Goal: Task Accomplishment & Management: Complete application form

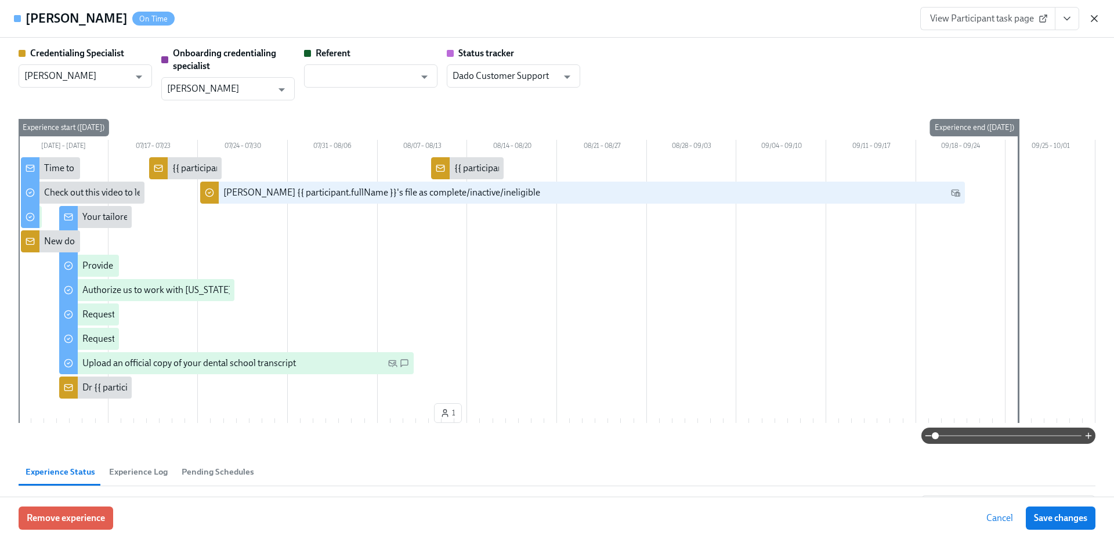
click at [1092, 16] on icon "button" at bounding box center [1094, 19] width 6 height 6
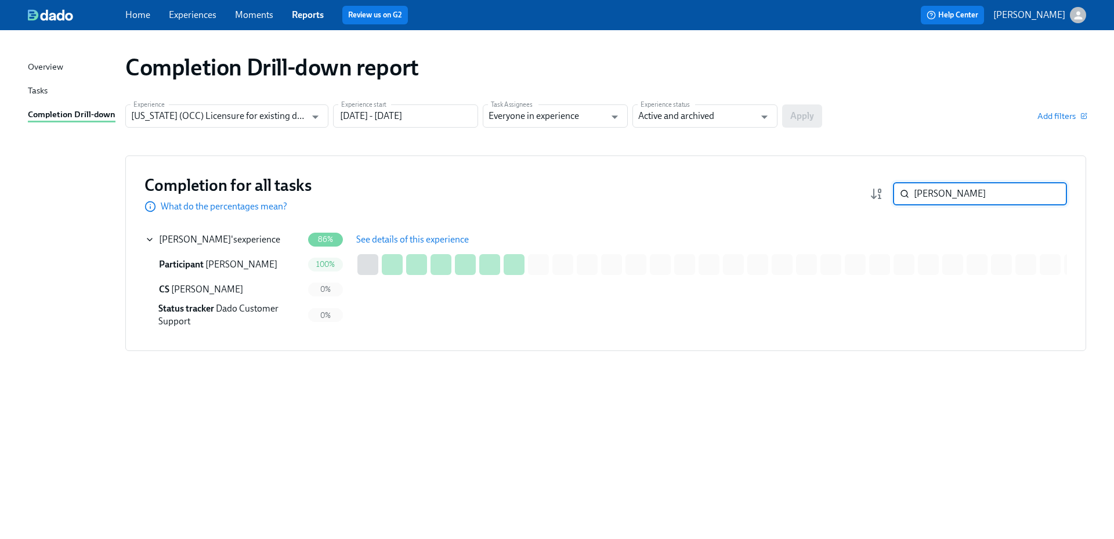
drag, startPoint x: 946, startPoint y: 190, endPoint x: 887, endPoint y: 191, distance: 58.6
click at [887, 191] on div "melani ​" at bounding box center [968, 193] width 197 height 23
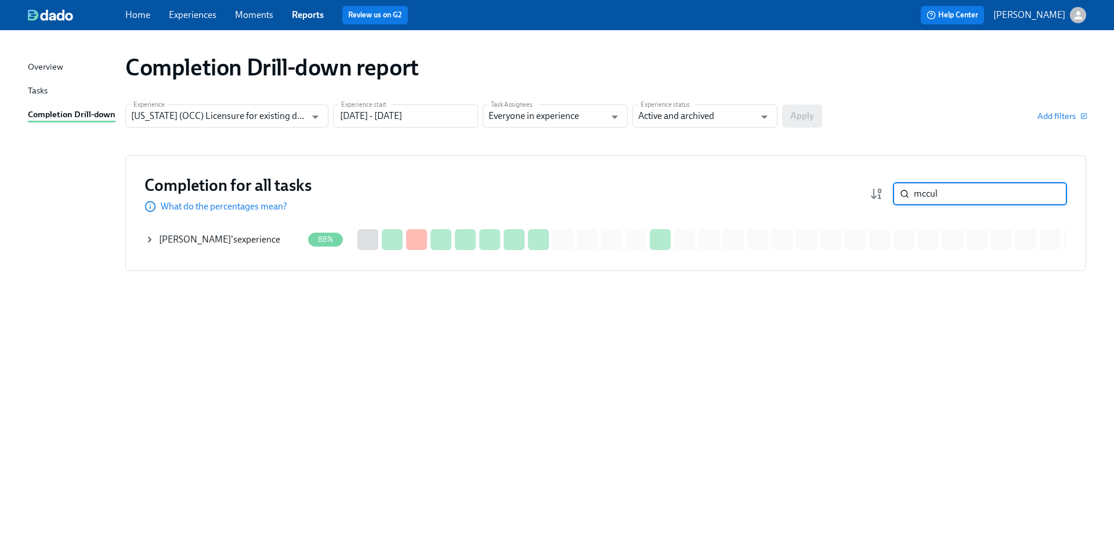
type input "mccul"
click at [212, 238] on span "G. McCullough Jr" at bounding box center [195, 239] width 72 height 11
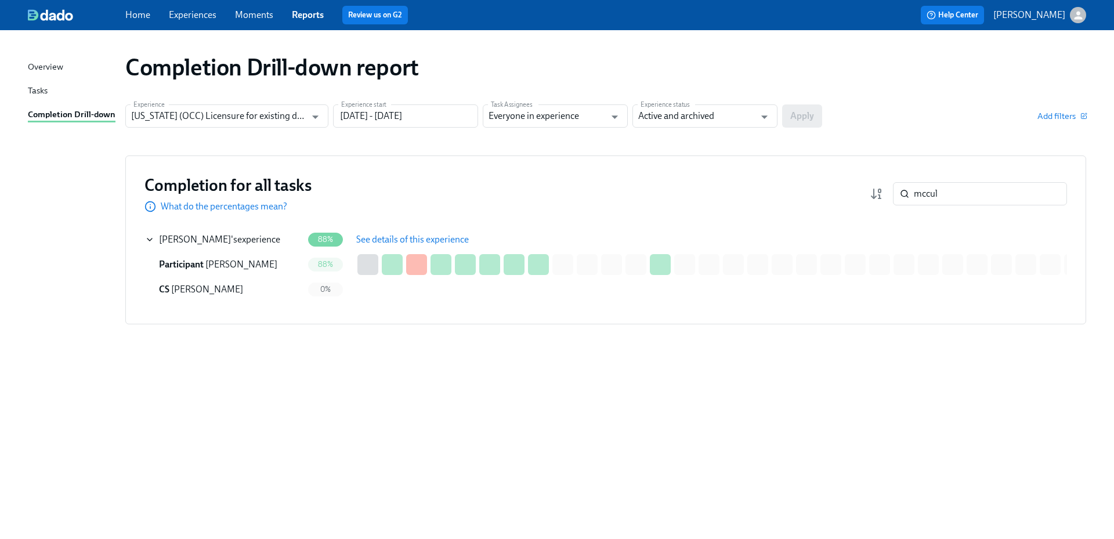
click at [394, 238] on span "See details of this experience" at bounding box center [412, 240] width 113 height 12
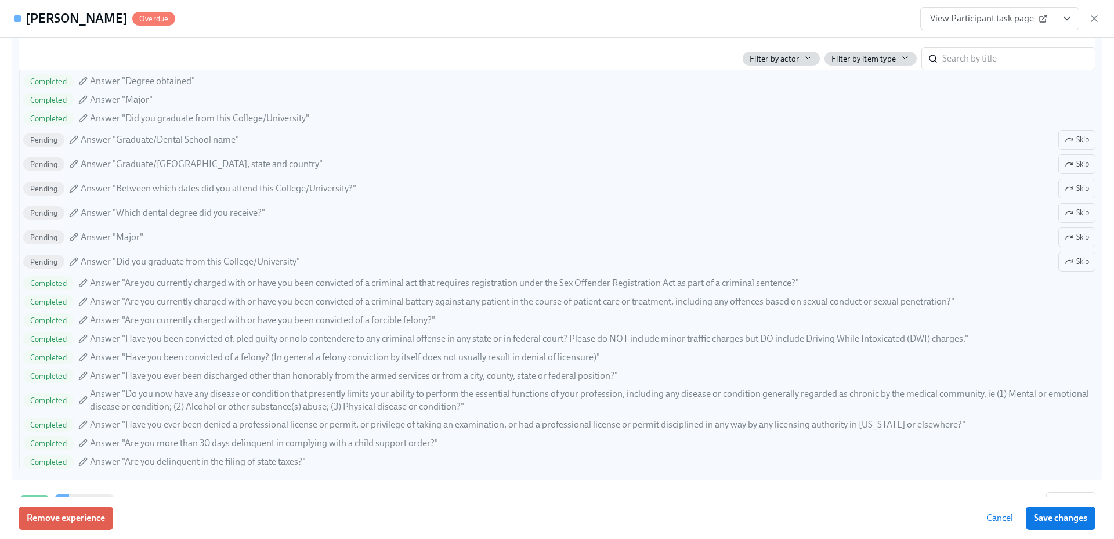
scroll to position [1300, 0]
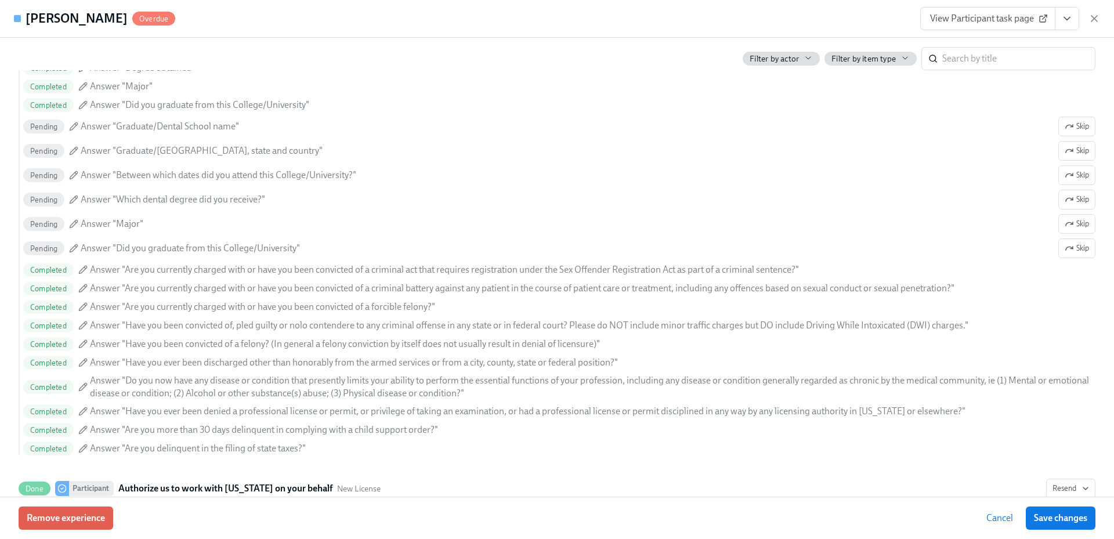
click at [997, 21] on span "View Participant task page" at bounding box center [987, 19] width 115 height 12
click at [1022, 8] on link "View Participant task page" at bounding box center [987, 18] width 135 height 23
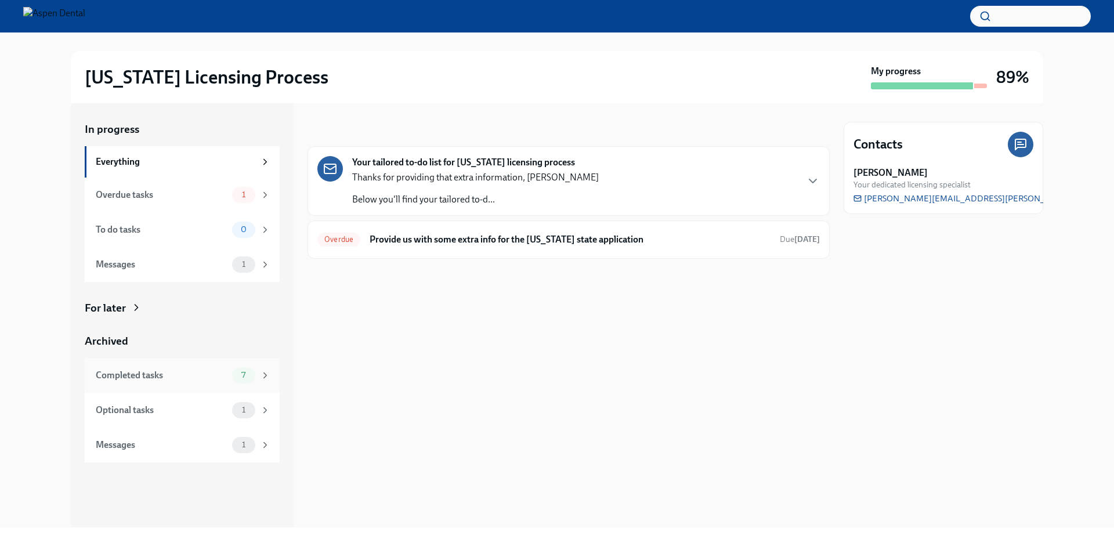
click at [199, 375] on div "Completed tasks" at bounding box center [162, 375] width 132 height 13
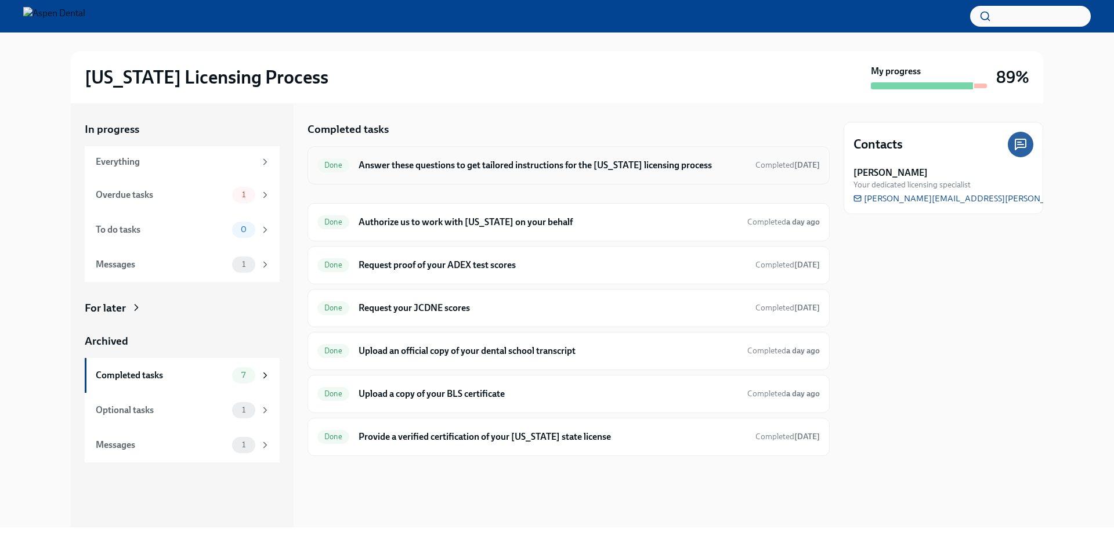
click at [501, 168] on h6 "Answer these questions to get tailored instructions for the Illinois licensing …" at bounding box center [553, 165] width 388 height 13
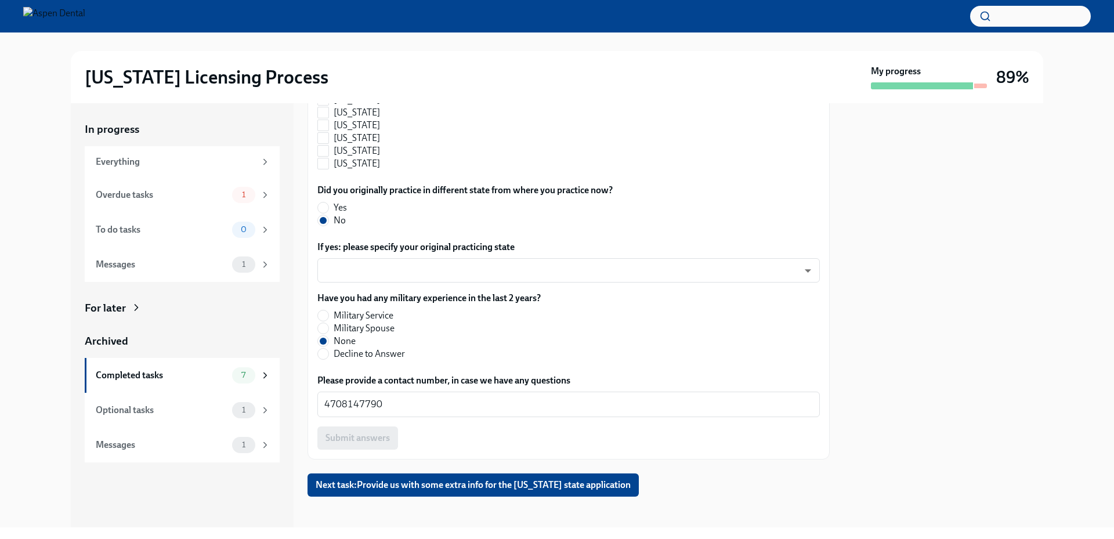
scroll to position [1257, 0]
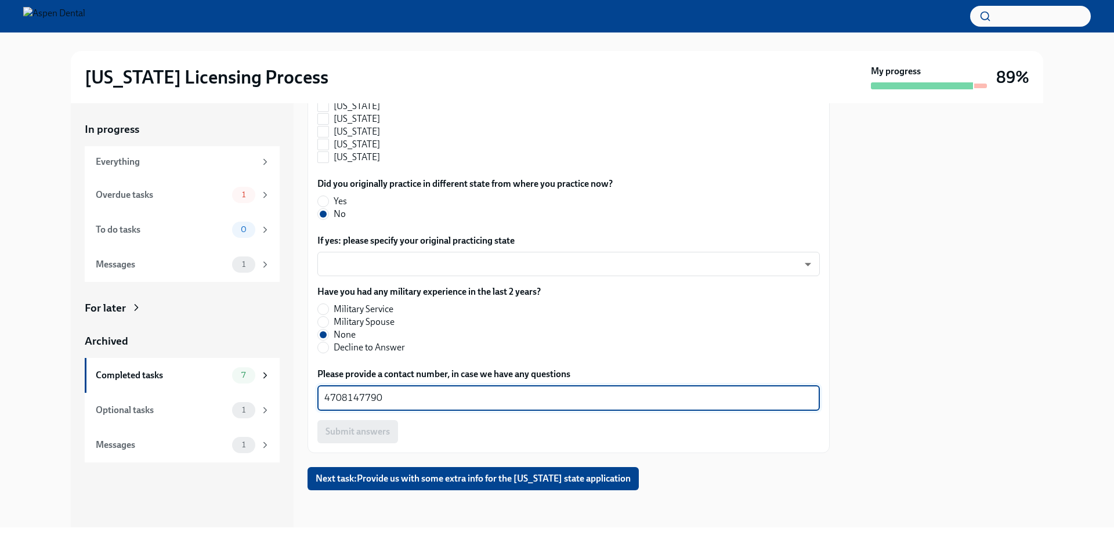
drag, startPoint x: 367, startPoint y: 399, endPoint x: 306, endPoint y: 396, distance: 61.0
click at [306, 396] on div "In progress Everything Overdue tasks 1 To do tasks 0 Messages 1 For later Archi…" at bounding box center [557, 315] width 972 height 424
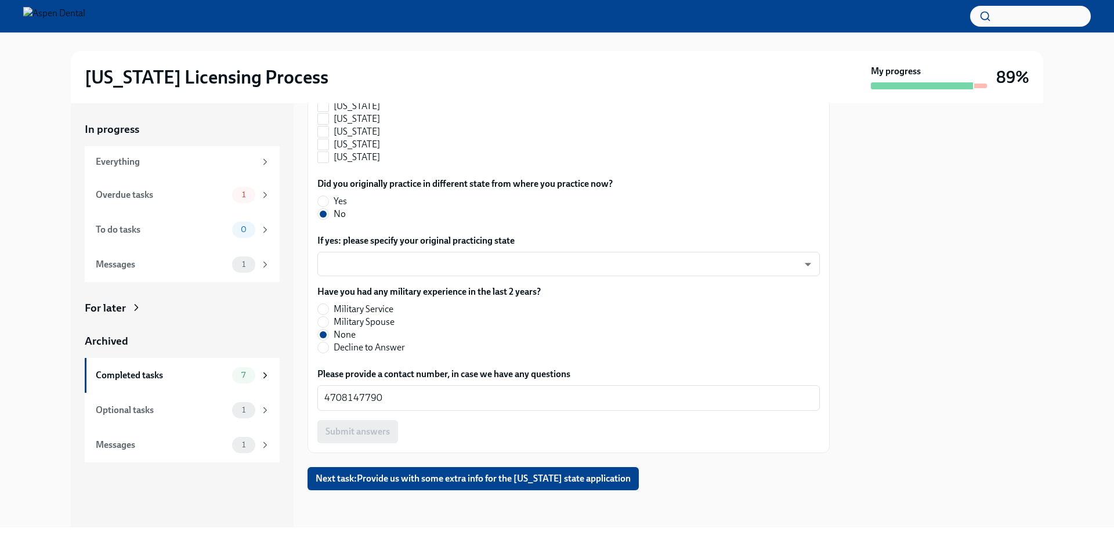
click at [844, 354] on div at bounding box center [944, 315] width 200 height 424
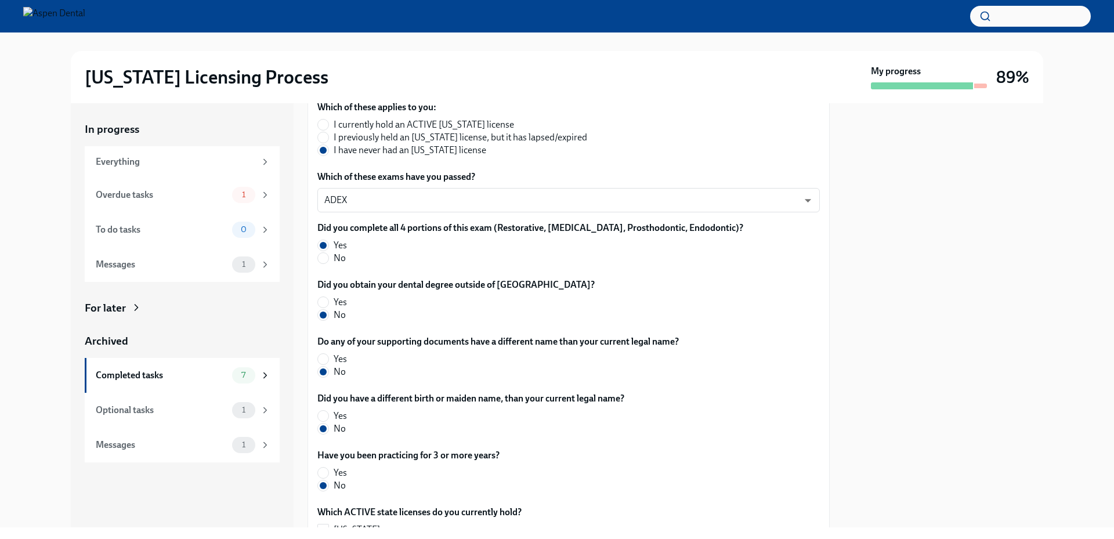
scroll to position [213, 0]
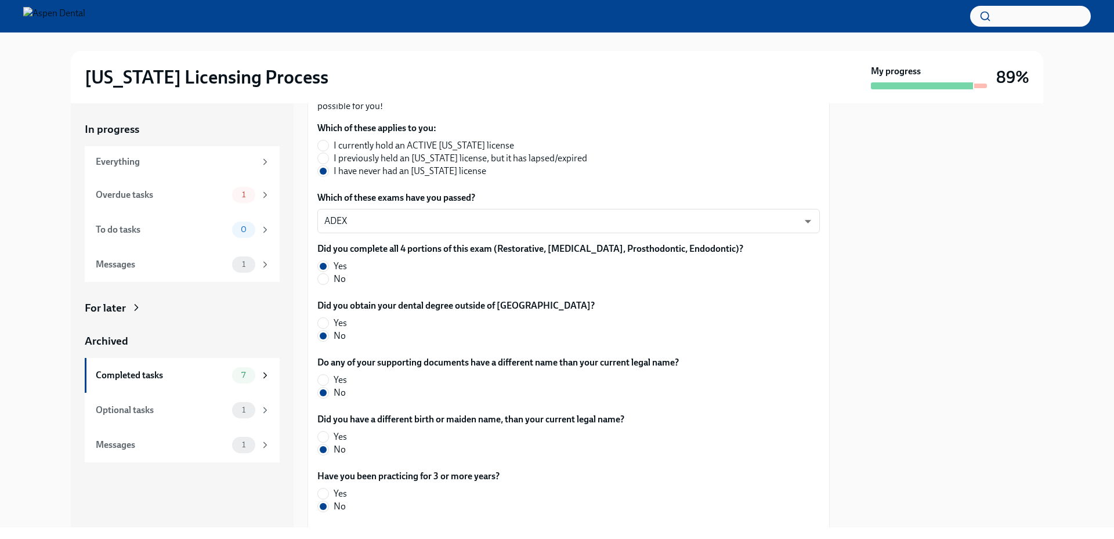
drag, startPoint x: 46, startPoint y: 224, endPoint x: 57, endPoint y: 194, distance: 31.8
click at [46, 224] on div "In progress Everything Overdue tasks 1 To do tasks 0 Messages 1 For later Archi…" at bounding box center [557, 315] width 1077 height 424
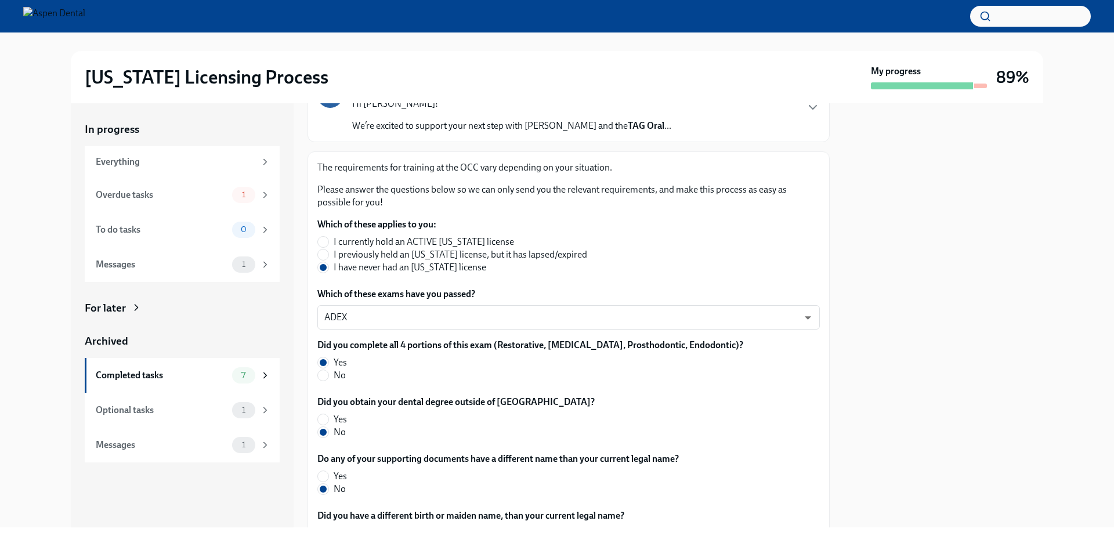
scroll to position [0, 0]
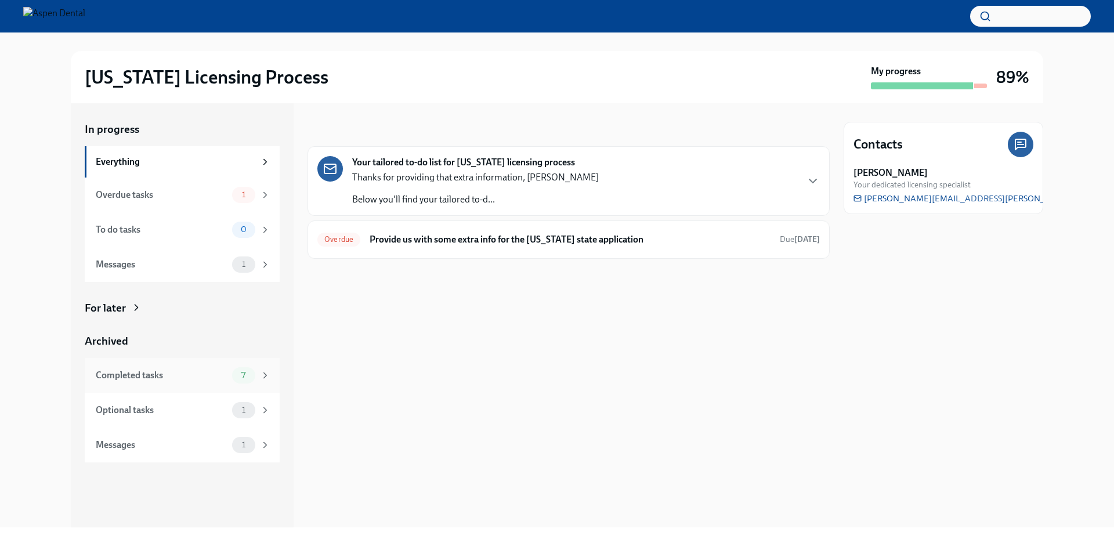
click at [173, 379] on div "Completed tasks" at bounding box center [162, 375] width 132 height 13
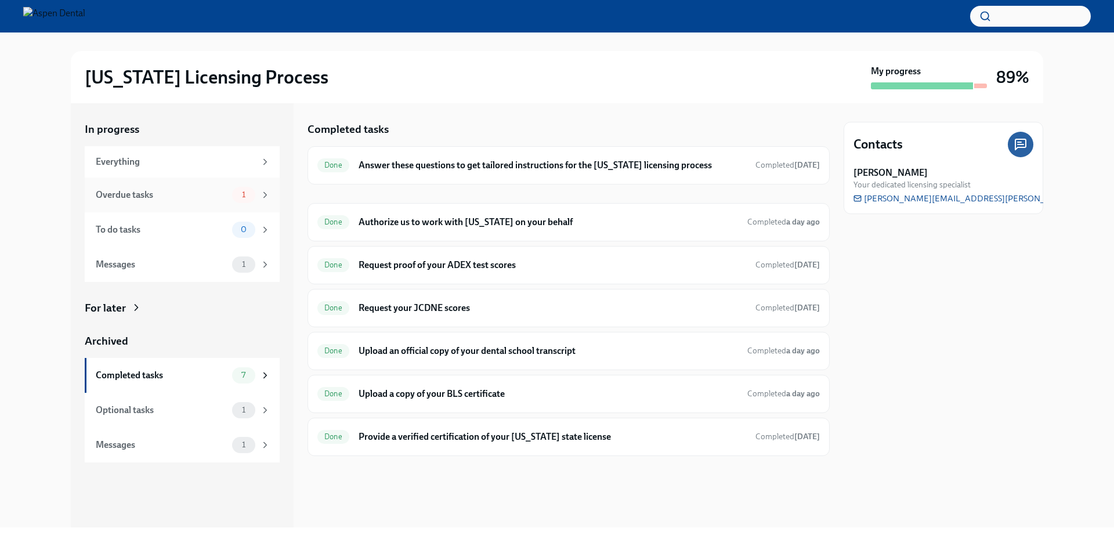
click at [211, 199] on div "Overdue tasks" at bounding box center [162, 195] width 132 height 13
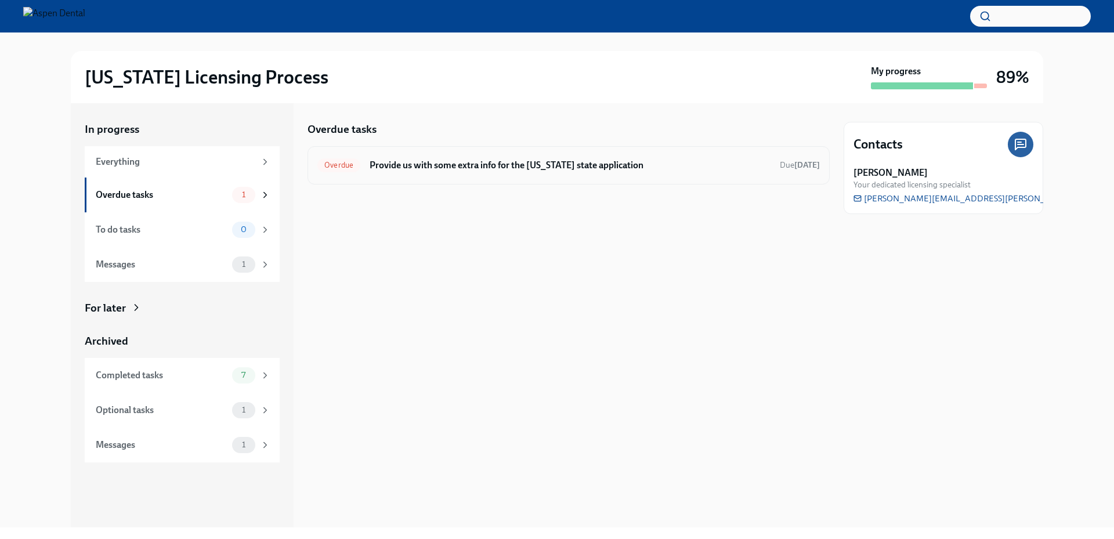
click at [468, 176] on div "Overdue Provide us with some extra info for the Illinois state application Due …" at bounding box center [568, 165] width 522 height 38
click at [475, 164] on h6 "Provide us with some extra info for the [US_STATE] state application" at bounding box center [570, 165] width 401 height 13
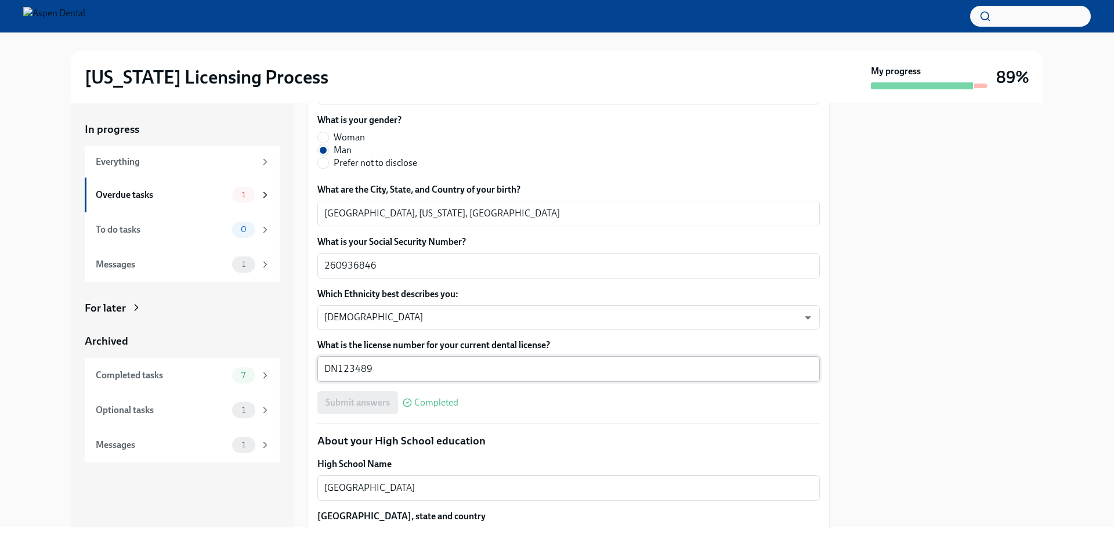
scroll to position [464, 0]
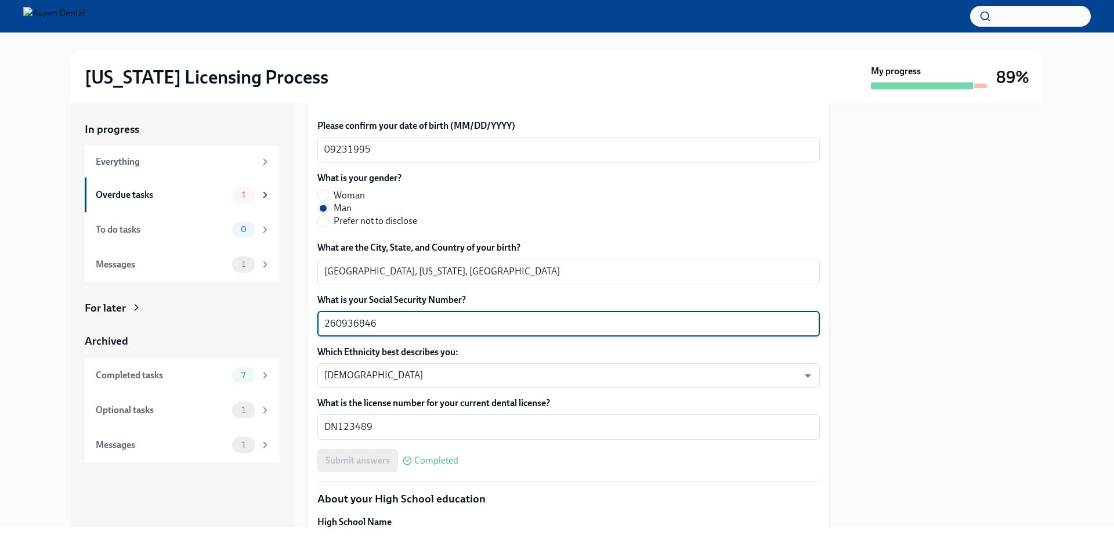
drag, startPoint x: 334, startPoint y: 325, endPoint x: 285, endPoint y: 327, distance: 48.2
click at [285, 327] on div "In progress Everything Overdue tasks 1 To do tasks 0 Messages 1 For later Archi…" at bounding box center [557, 315] width 972 height 424
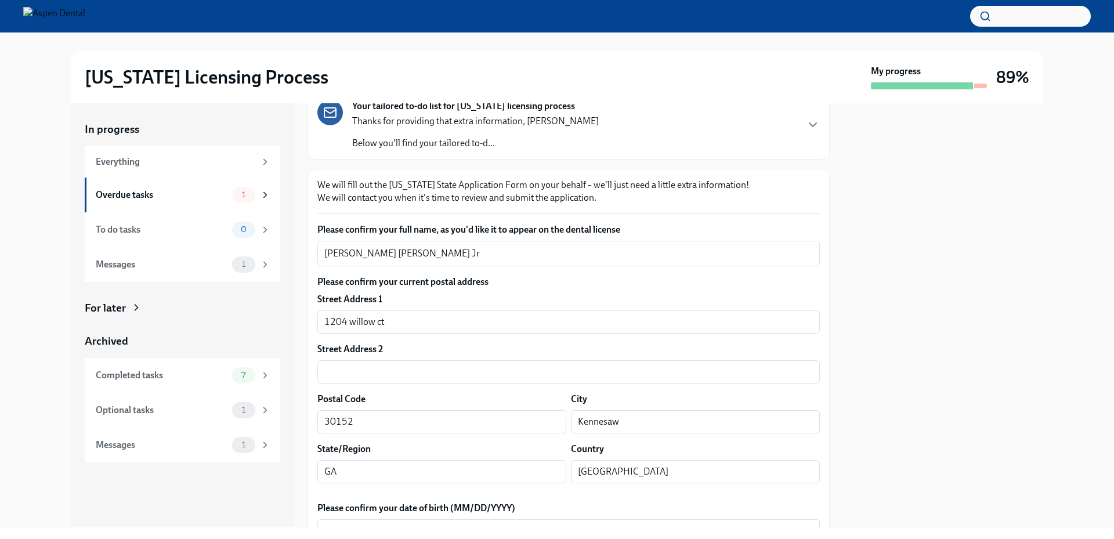
scroll to position [0, 0]
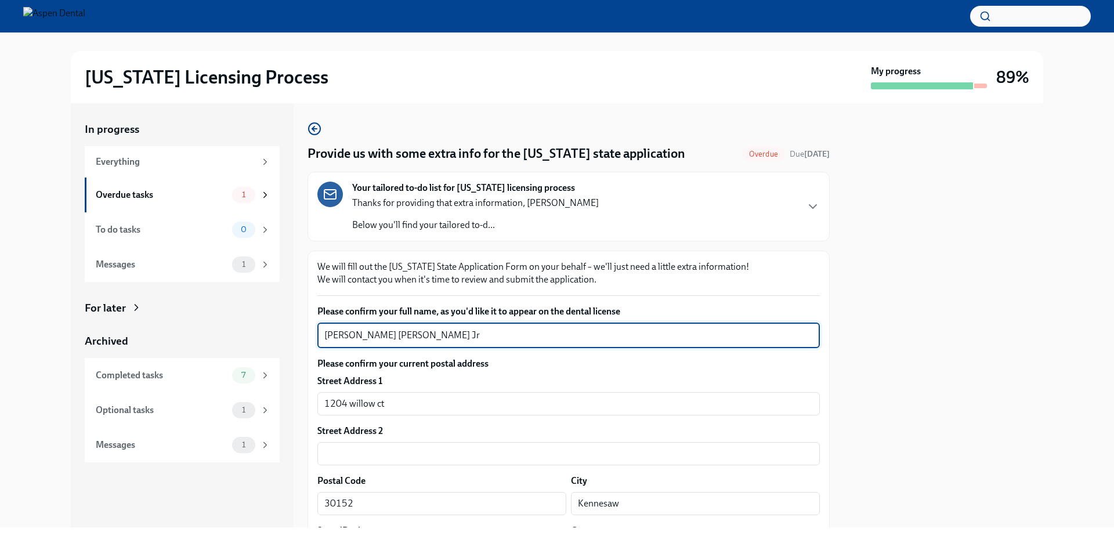
drag, startPoint x: 463, startPoint y: 335, endPoint x: 316, endPoint y: 326, distance: 147.6
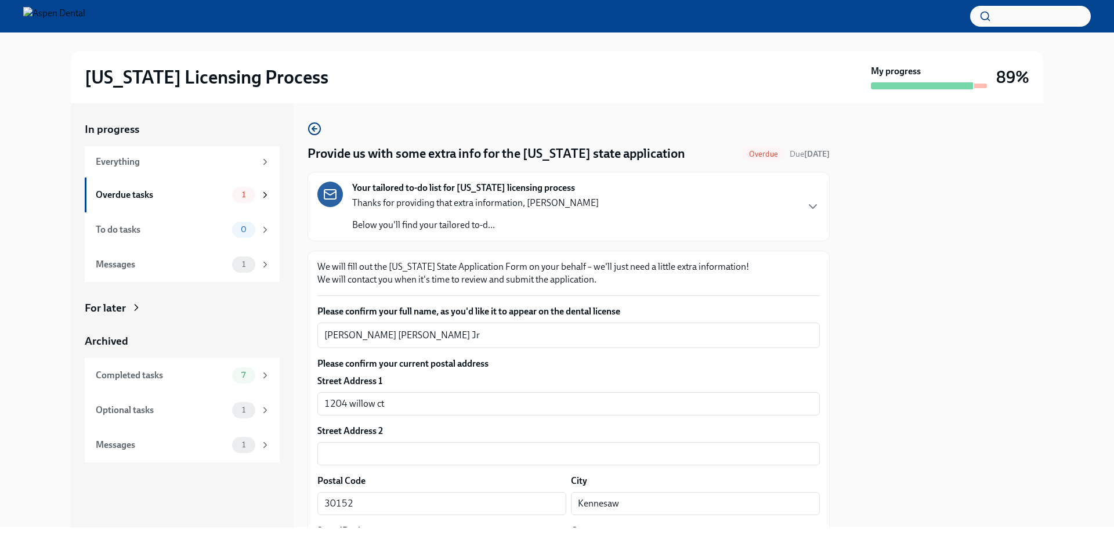
click at [530, 370] on label "Please confirm your current postal address" at bounding box center [568, 363] width 502 height 13
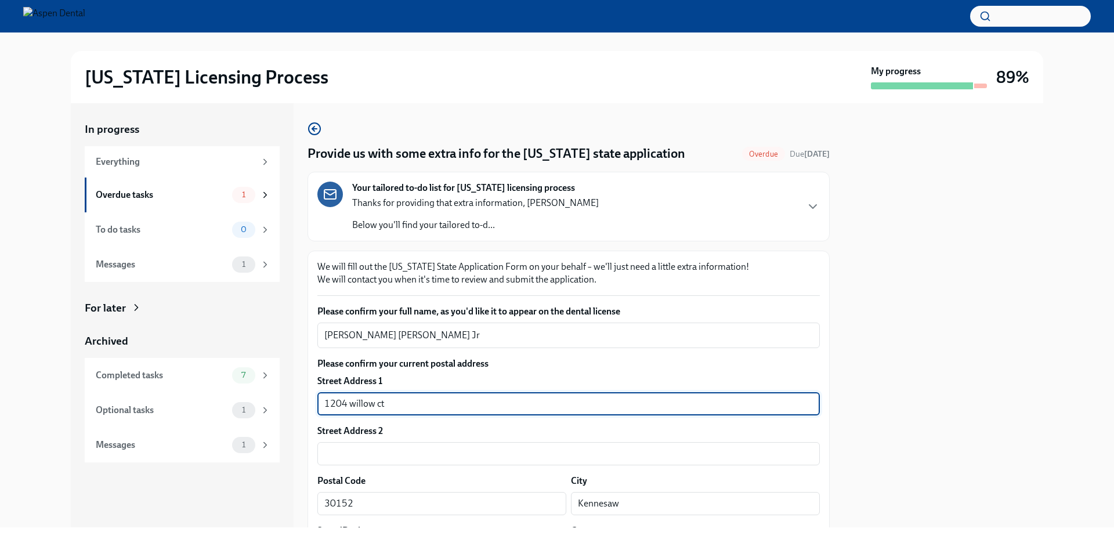
drag, startPoint x: 411, startPoint y: 400, endPoint x: 316, endPoint y: 400, distance: 95.1
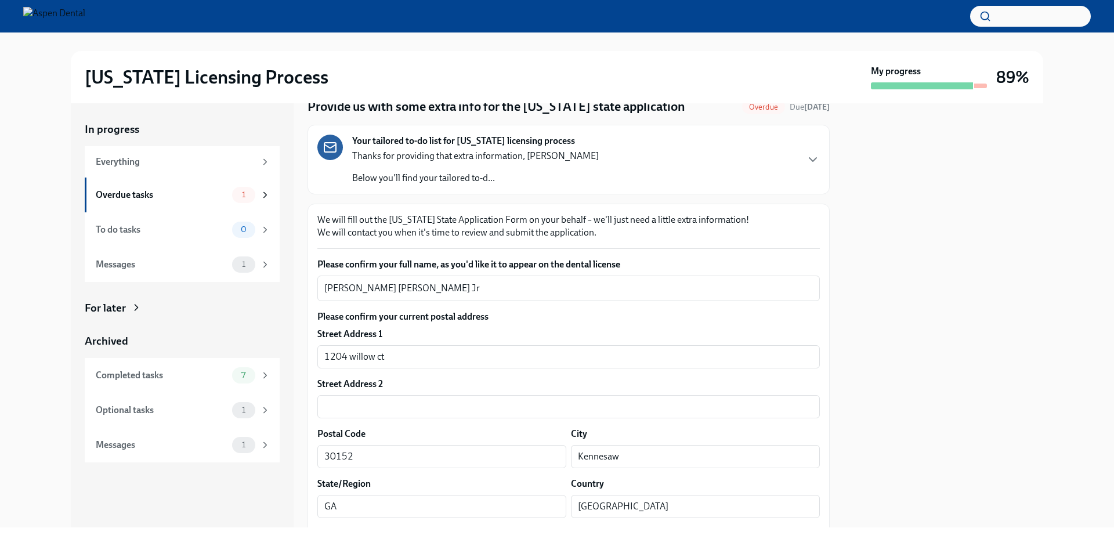
scroll to position [174, 0]
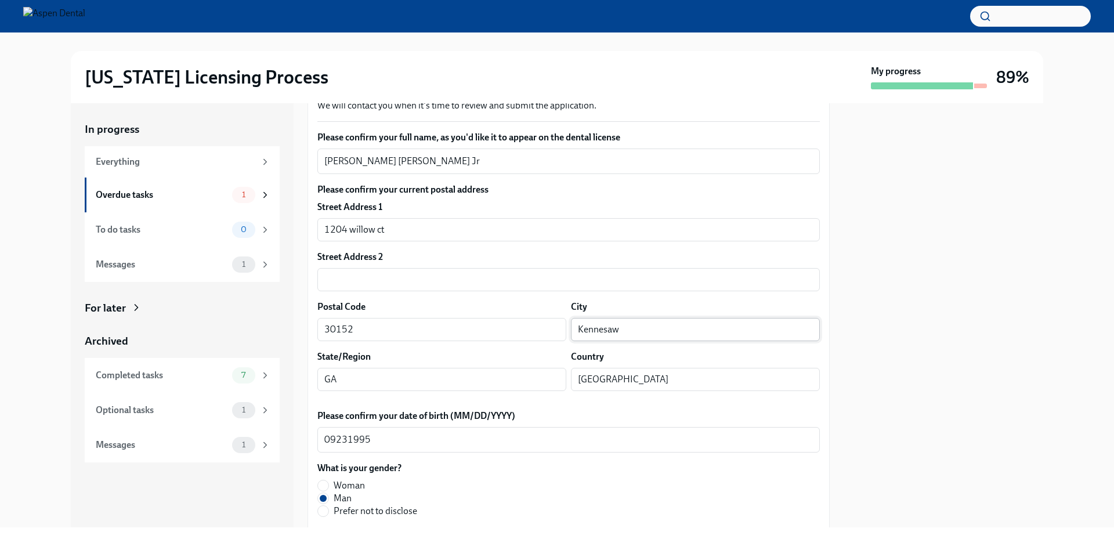
click at [603, 331] on input "Kennesaw" at bounding box center [695, 329] width 249 height 23
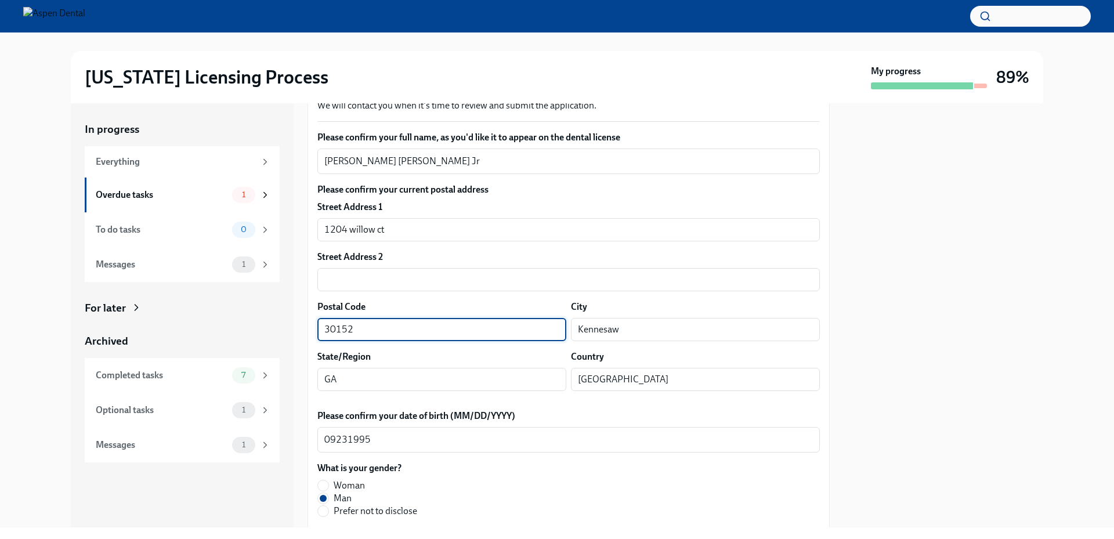
drag, startPoint x: 397, startPoint y: 327, endPoint x: 302, endPoint y: 324, distance: 95.2
click at [302, 324] on div "In progress Everything Overdue tasks 1 To do tasks 0 Messages 1 For later Archi…" at bounding box center [557, 315] width 972 height 424
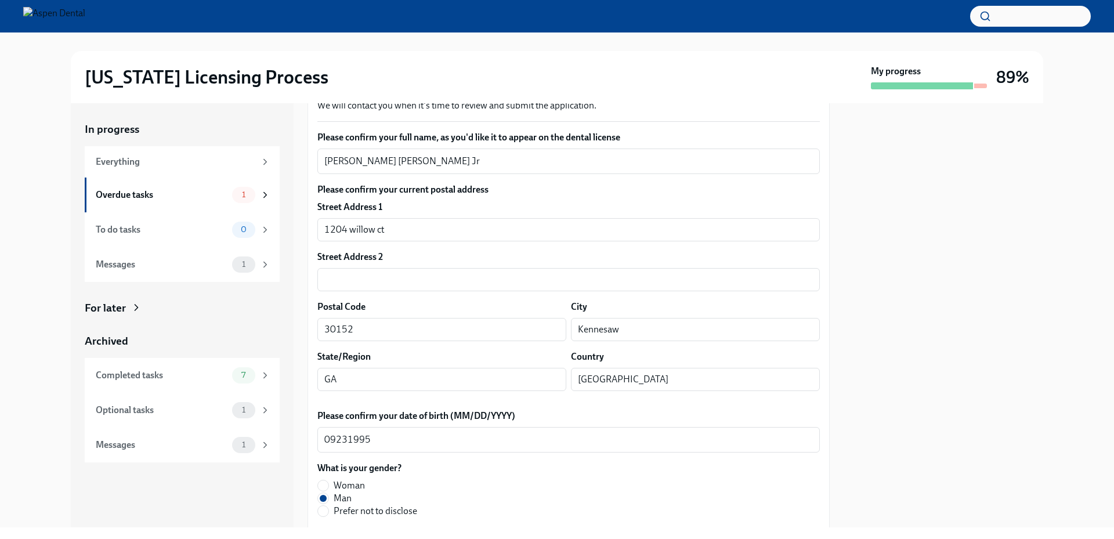
click at [1068, 204] on div "In progress Everything Overdue tasks 1 To do tasks 0 Messages 1 For later Archi…" at bounding box center [557, 315] width 1077 height 424
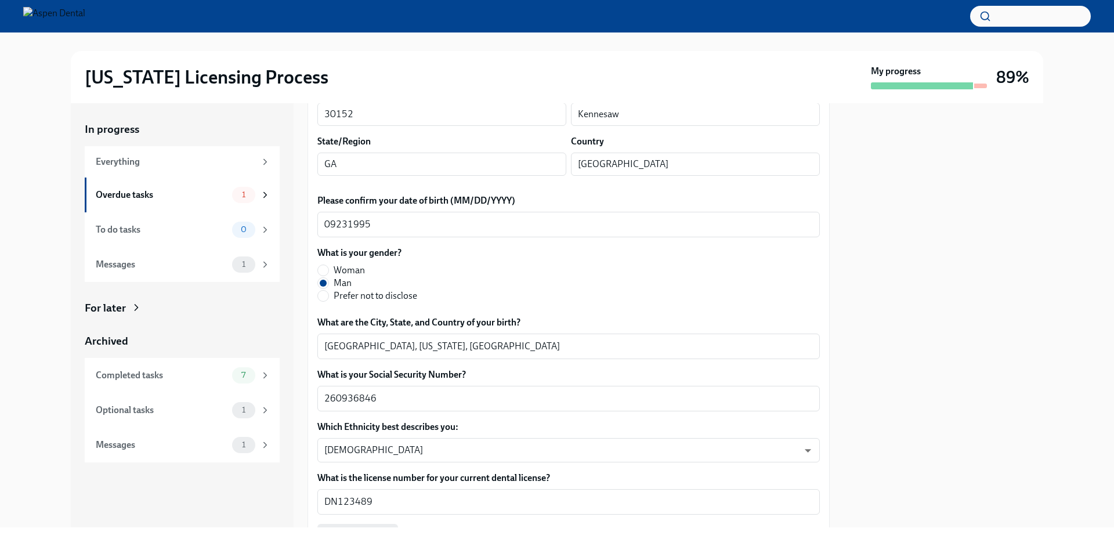
scroll to position [406, 0]
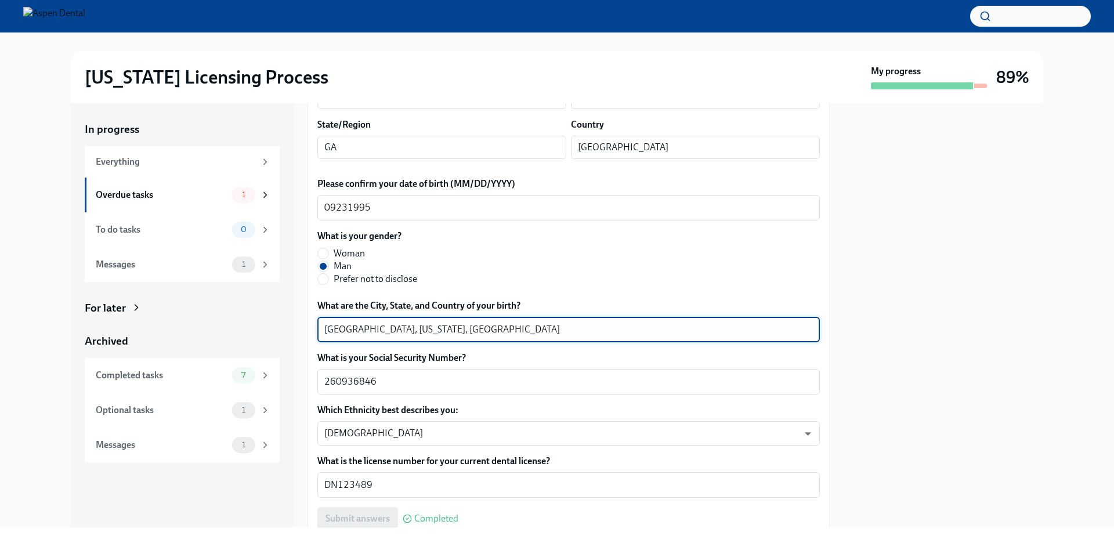
click at [332, 327] on textarea "Cairo, Georgia, United States" at bounding box center [568, 330] width 488 height 14
click at [332, 328] on textarea "Cairo, Georgia, United States" at bounding box center [568, 330] width 488 height 14
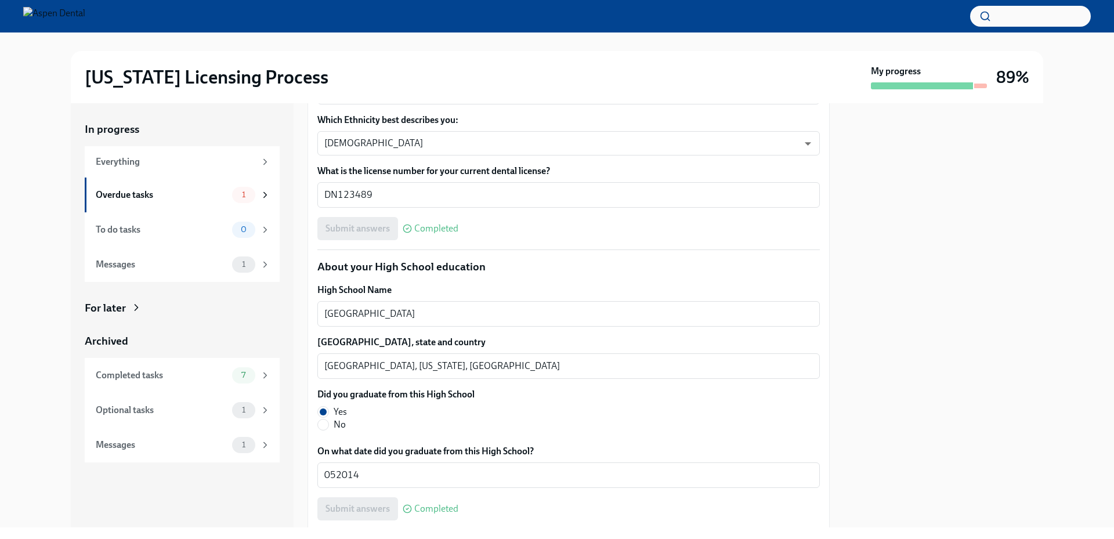
scroll to position [754, 0]
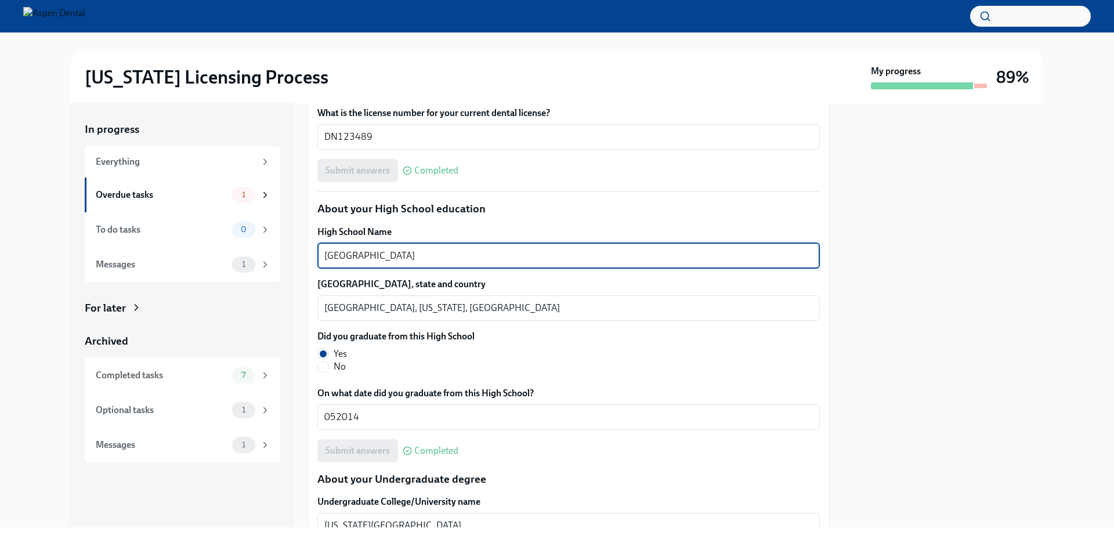
drag, startPoint x: 428, startPoint y: 258, endPoint x: 314, endPoint y: 256, distance: 113.7
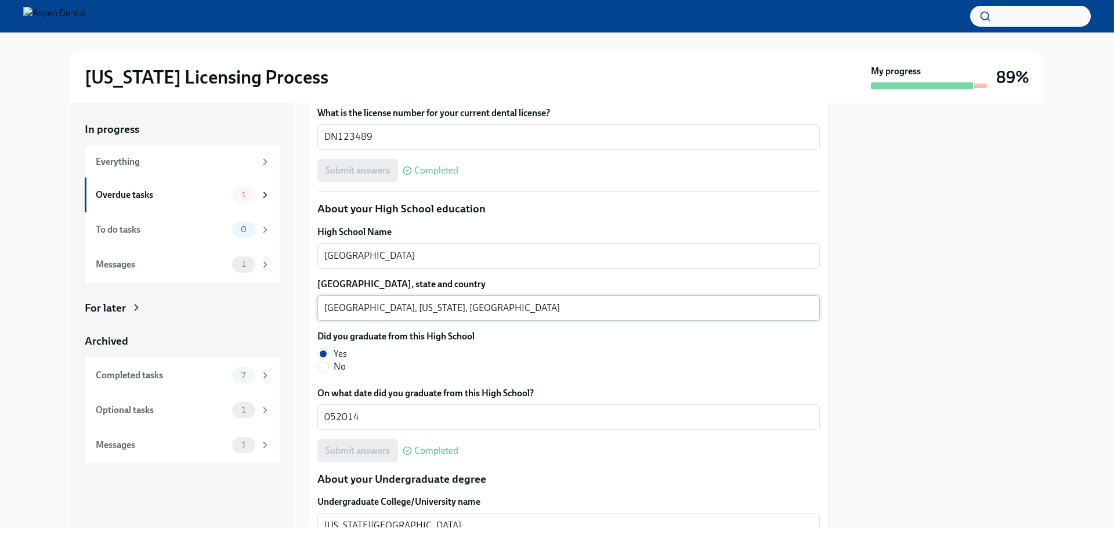
click at [339, 309] on textarea "Cairo, Georgia, United States" at bounding box center [568, 308] width 488 height 14
click at [339, 308] on textarea "Cairo, Georgia, United States" at bounding box center [568, 308] width 488 height 14
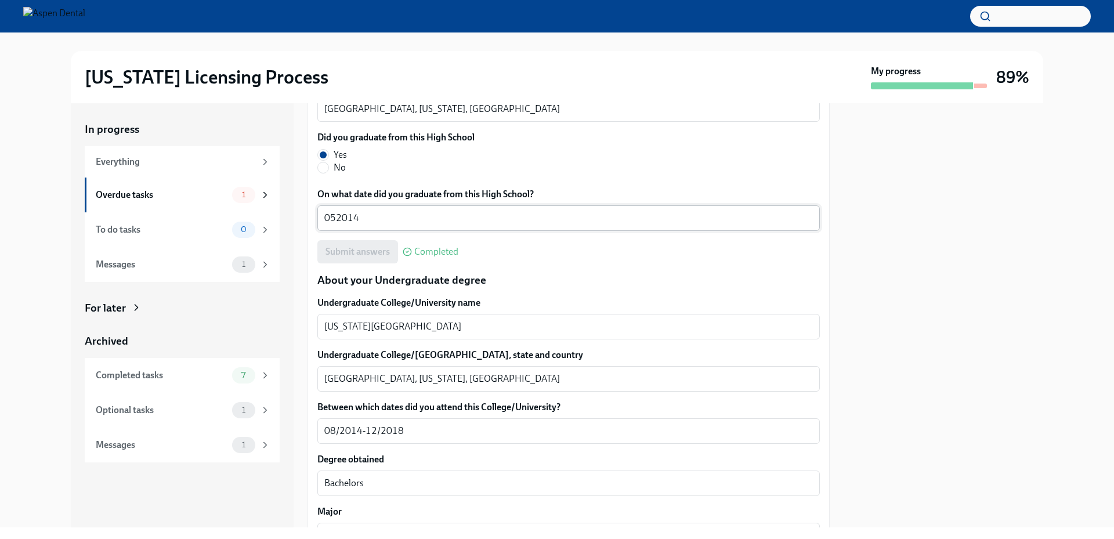
scroll to position [1044, 0]
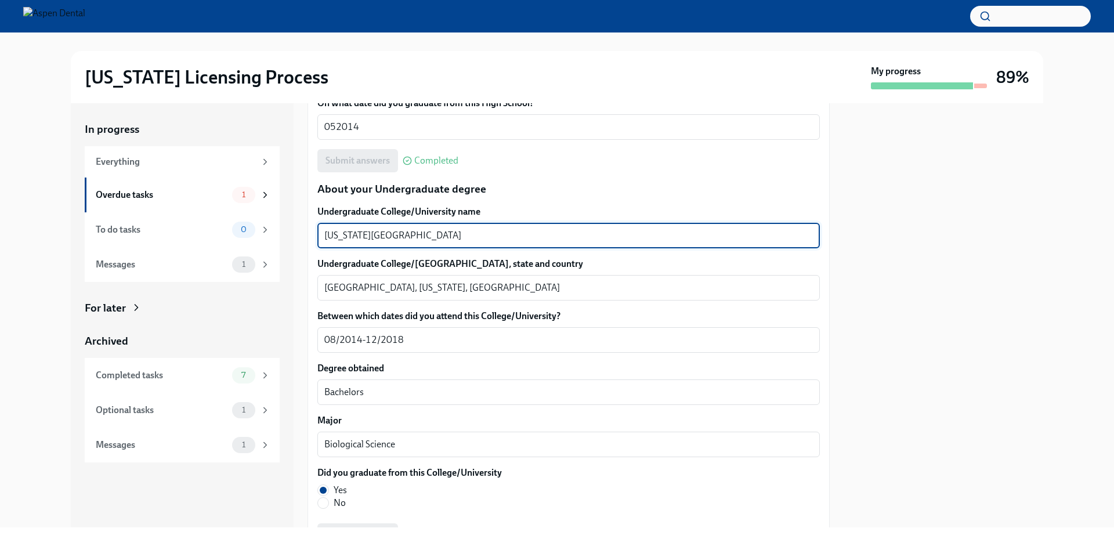
drag, startPoint x: 448, startPoint y: 236, endPoint x: 318, endPoint y: 234, distance: 130.0
click at [318, 234] on div "Georgia State University x ​" at bounding box center [568, 236] width 502 height 26
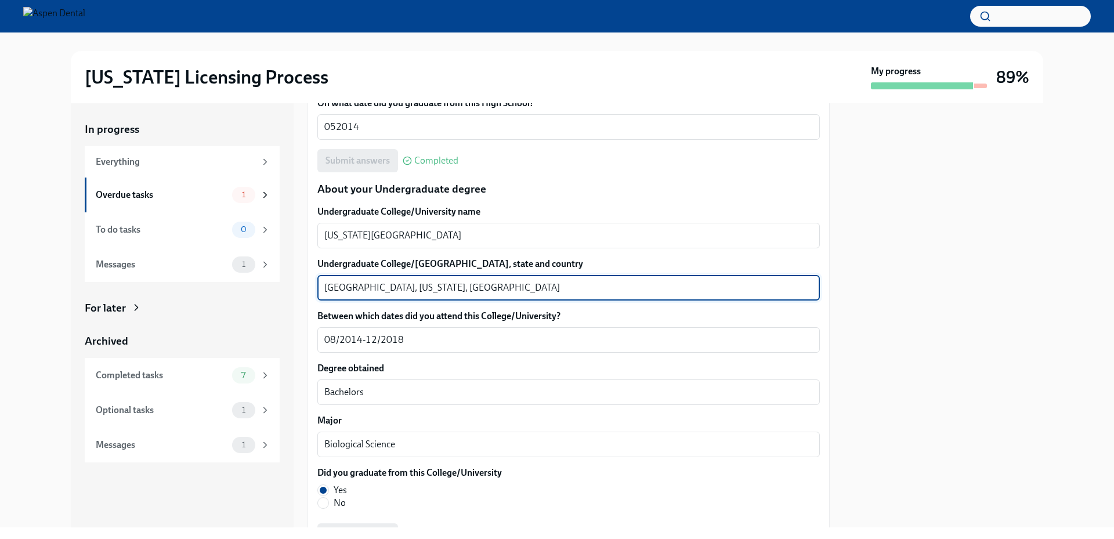
click at [341, 284] on textarea "Atlanta, Georgia, United States" at bounding box center [568, 288] width 488 height 14
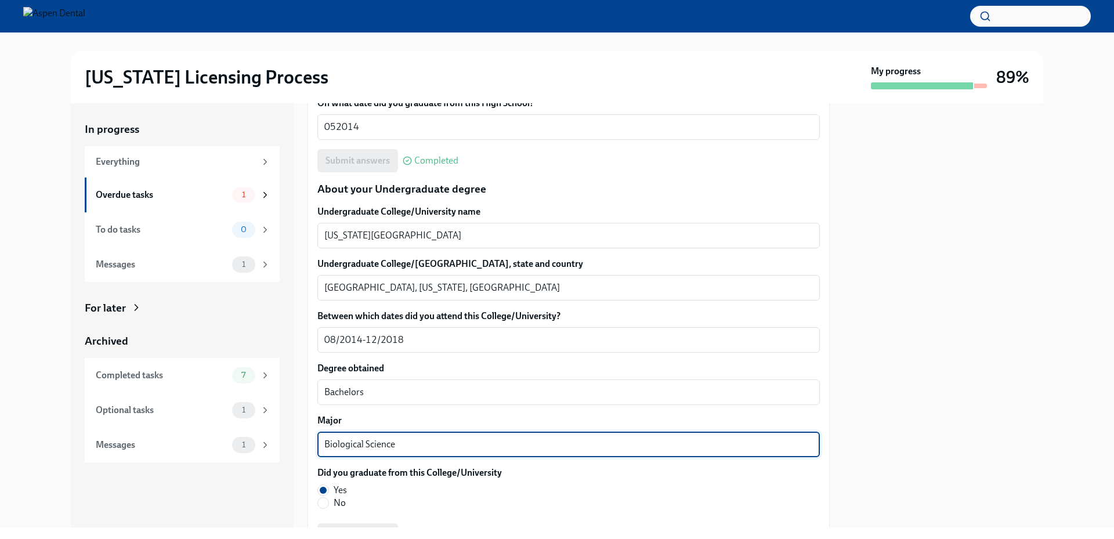
drag, startPoint x: 414, startPoint y: 443, endPoint x: 319, endPoint y: 444, distance: 95.2
click at [319, 444] on div "Biological Science x ​" at bounding box center [568, 445] width 502 height 26
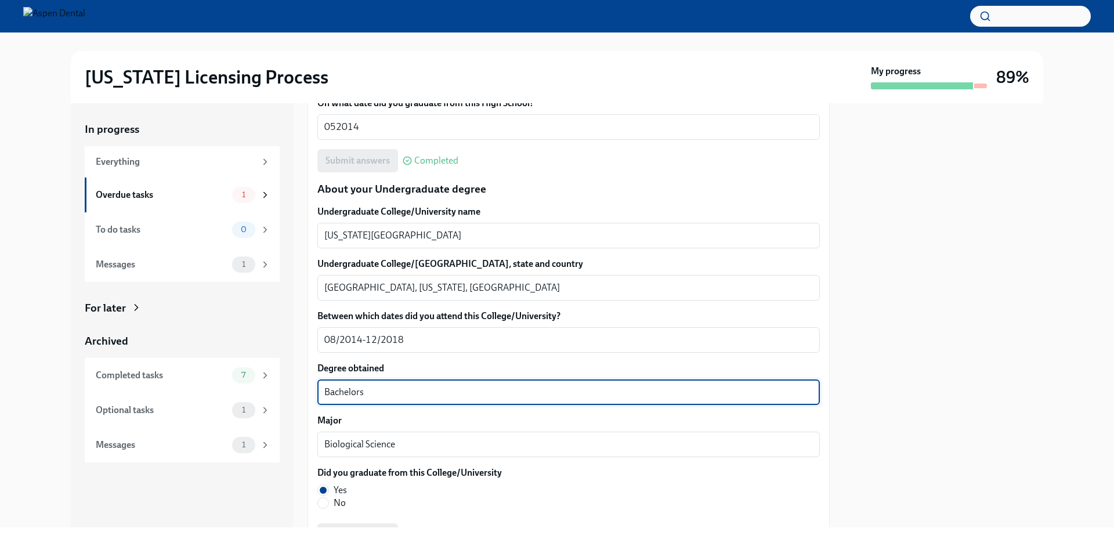
drag, startPoint x: 359, startPoint y: 394, endPoint x: 501, endPoint y: 401, distance: 141.7
click at [309, 393] on div "We will fill out the Illinois State Application Form on your behalf – we'll jus…" at bounding box center [568, 454] width 522 height 2497
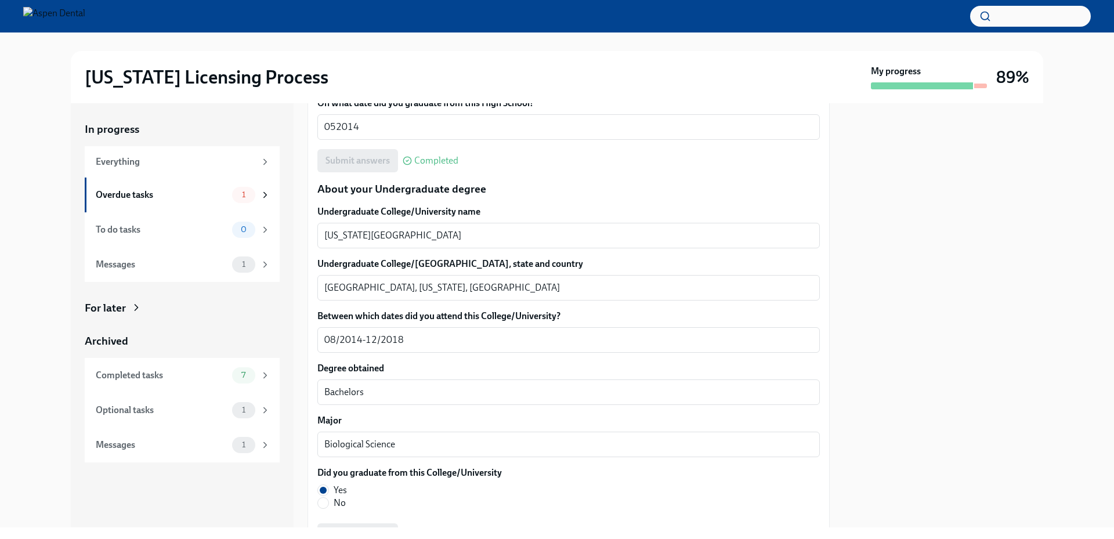
click at [1047, 137] on div "In progress Everything Overdue tasks 1 To do tasks 0 Messages 1 For later Archi…" at bounding box center [557, 315] width 1077 height 424
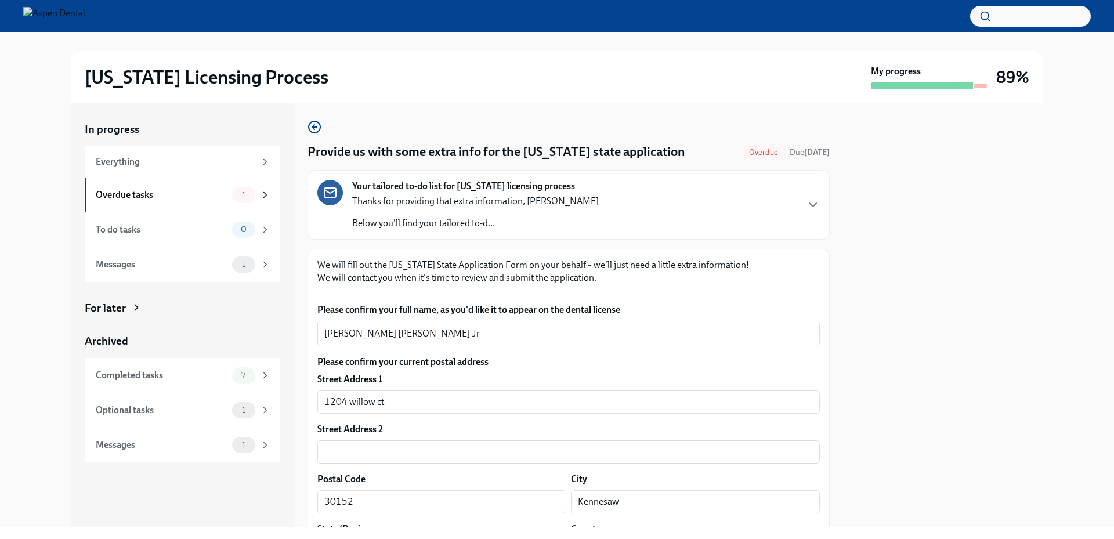
scroll to position [0, 0]
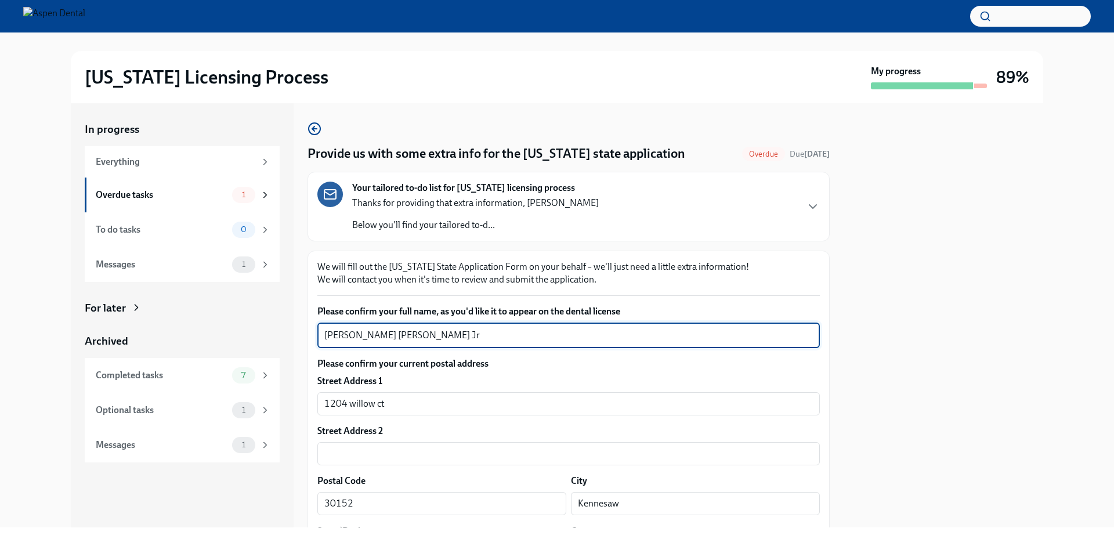
drag, startPoint x: 464, startPoint y: 334, endPoint x: 324, endPoint y: 337, distance: 140.4
click at [324, 337] on div "Gregory Wayne McCullough Jr x ​" at bounding box center [568, 336] width 502 height 26
